Goal: Check status

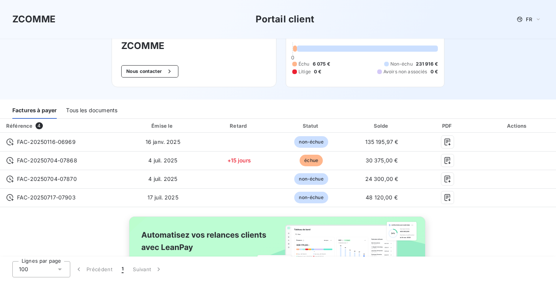
scroll to position [77, 0]
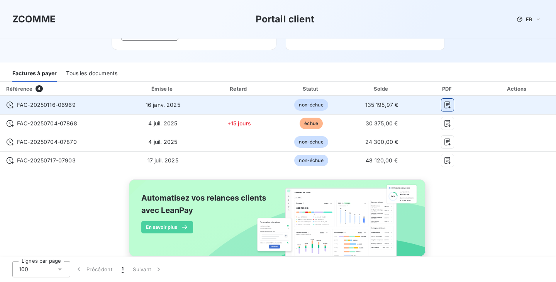
click at [445, 105] on icon "button" at bounding box center [448, 105] width 6 height 7
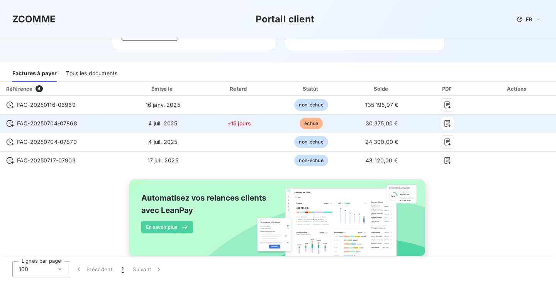
click at [34, 130] on td "FAC-20250704-07868" at bounding box center [61, 123] width 123 height 19
click at [39, 125] on span "FAC-20250704-07868" at bounding box center [47, 124] width 60 height 8
click at [63, 125] on span "FAC-20250704-07868" at bounding box center [47, 124] width 60 height 8
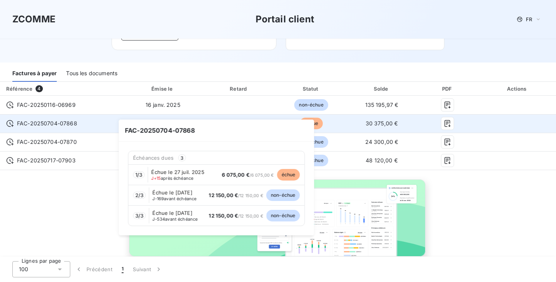
click at [12, 125] on icon at bounding box center [10, 123] width 7 height 7
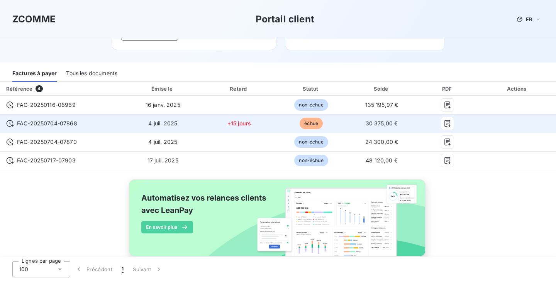
click at [48, 126] on span "FAC-20250704-07868" at bounding box center [47, 124] width 60 height 8
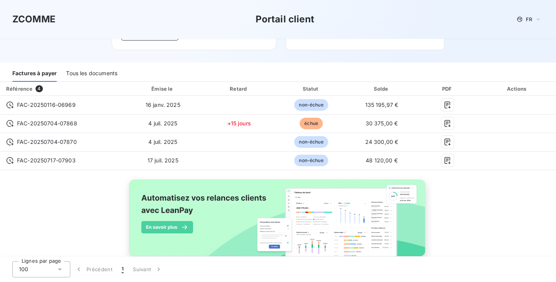
scroll to position [94, 0]
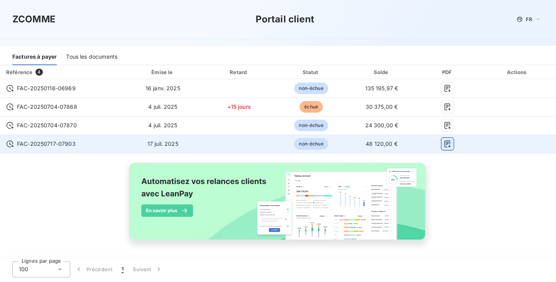
click at [445, 145] on icon "button" at bounding box center [448, 144] width 6 height 7
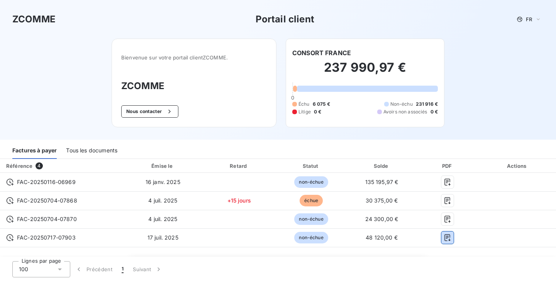
scroll to position [39, 0]
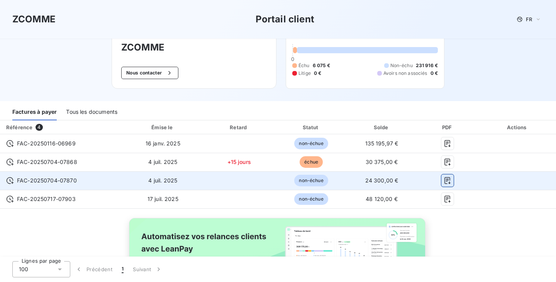
click at [444, 181] on icon "button" at bounding box center [448, 181] width 8 height 8
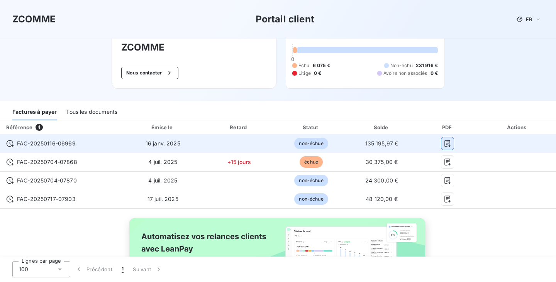
click at [444, 143] on icon "button" at bounding box center [448, 144] width 8 height 8
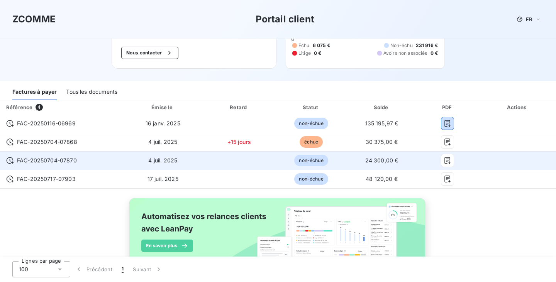
scroll to position [77, 0]
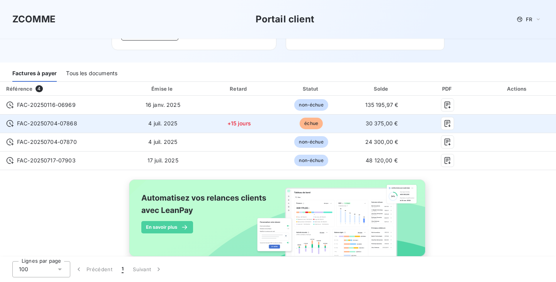
click at [63, 124] on span "FAC-20250704-07868" at bounding box center [47, 124] width 60 height 8
drag, startPoint x: 78, startPoint y: 122, endPoint x: 21, endPoint y: 119, distance: 57.3
click at [19, 119] on td "FAC-20250704-07868" at bounding box center [61, 123] width 123 height 19
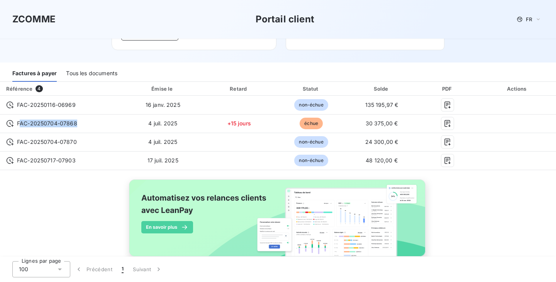
copy span "AC-20250704-07868"
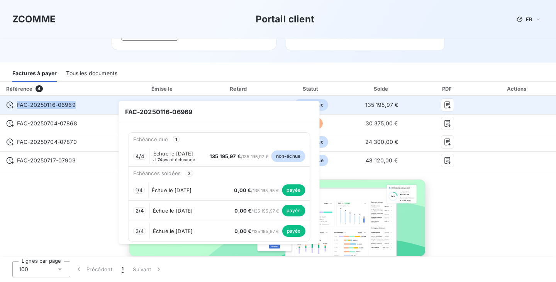
drag, startPoint x: 73, startPoint y: 107, endPoint x: 16, endPoint y: 109, distance: 57.2
click at [16, 109] on div "FAC-20250116-06969" at bounding box center [61, 105] width 111 height 8
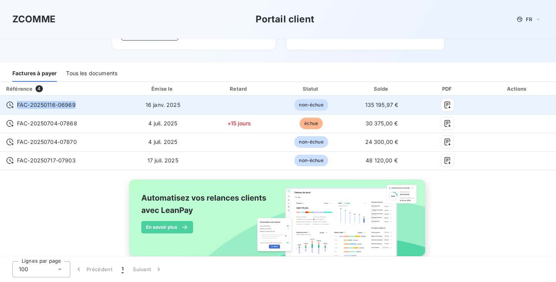
copy span "FAC-20250116-06969"
